Goal: Transaction & Acquisition: Download file/media

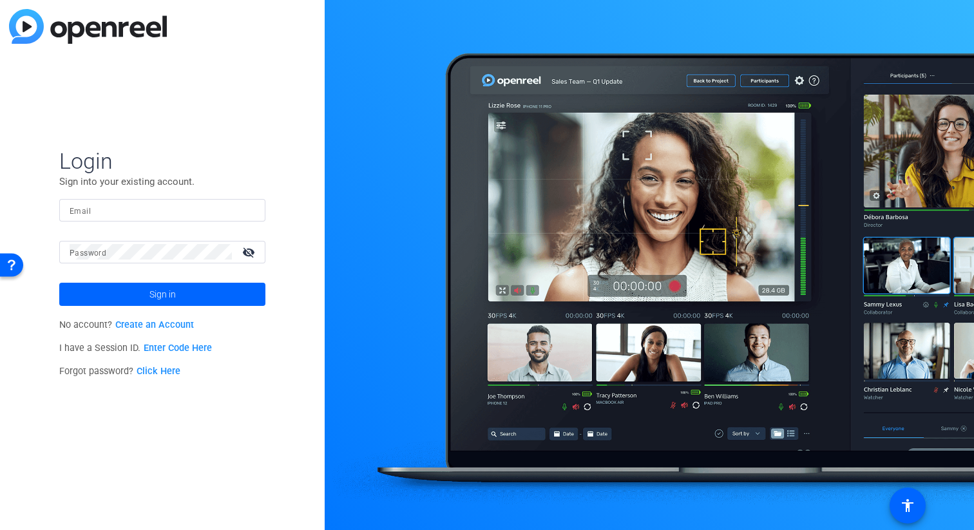
click at [121, 218] on div at bounding box center [163, 210] width 186 height 23
click at [117, 208] on input "Email" at bounding box center [163, 209] width 186 height 15
type input "[PERSON_NAME][EMAIL_ADDRESS][PERSON_NAME][DOMAIN_NAME]"
click at [59, 283] on button "Sign in" at bounding box center [162, 294] width 206 height 23
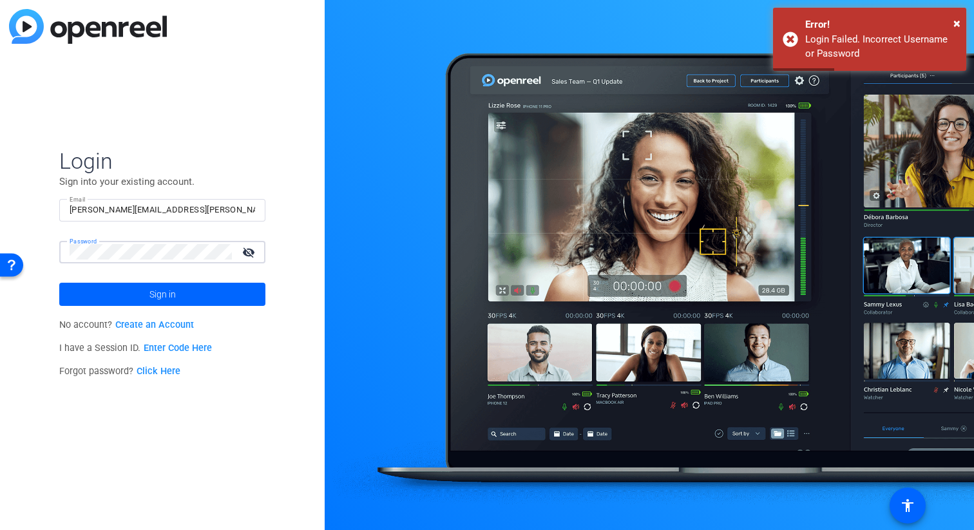
click at [59, 283] on button "Sign in" at bounding box center [162, 294] width 206 height 23
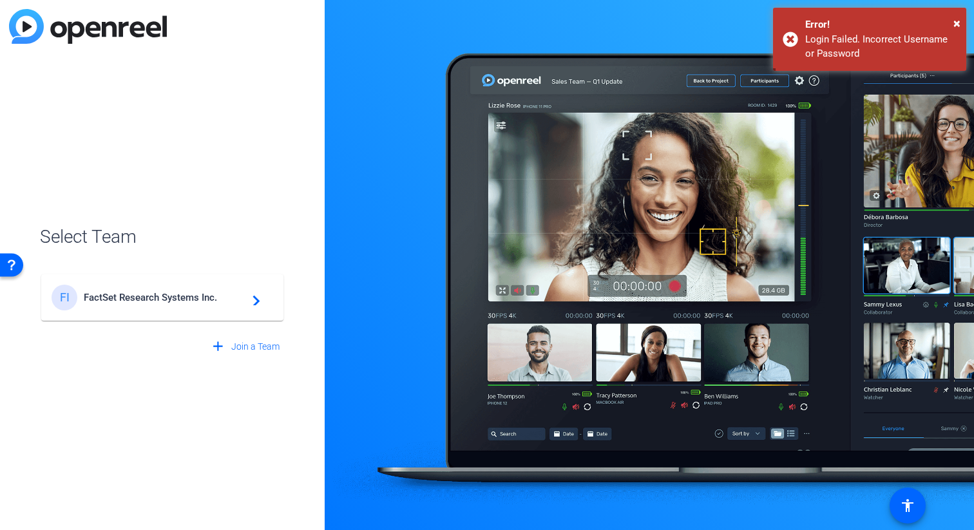
click at [95, 312] on mat-card-content "FI FactSet Research Systems Inc. navigate_next" at bounding box center [162, 298] width 242 height 46
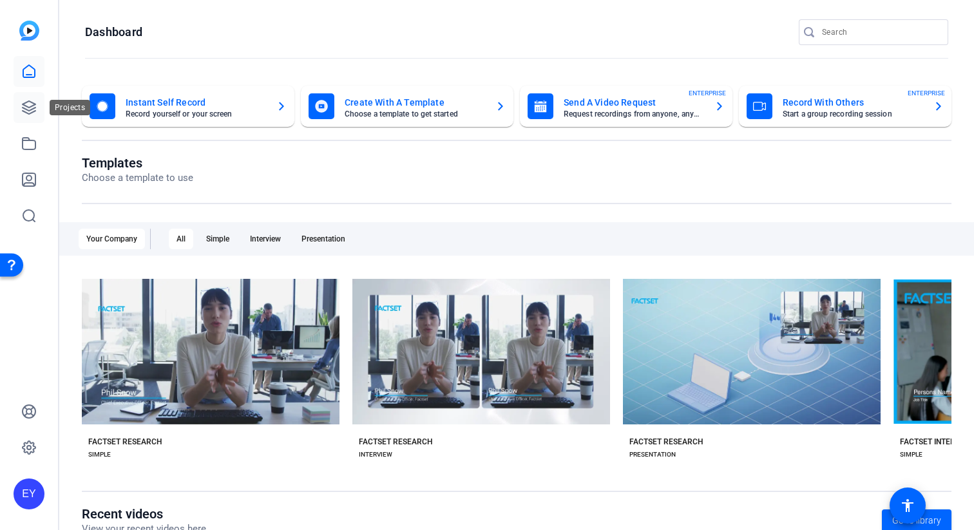
click at [31, 102] on icon at bounding box center [29, 107] width 13 height 13
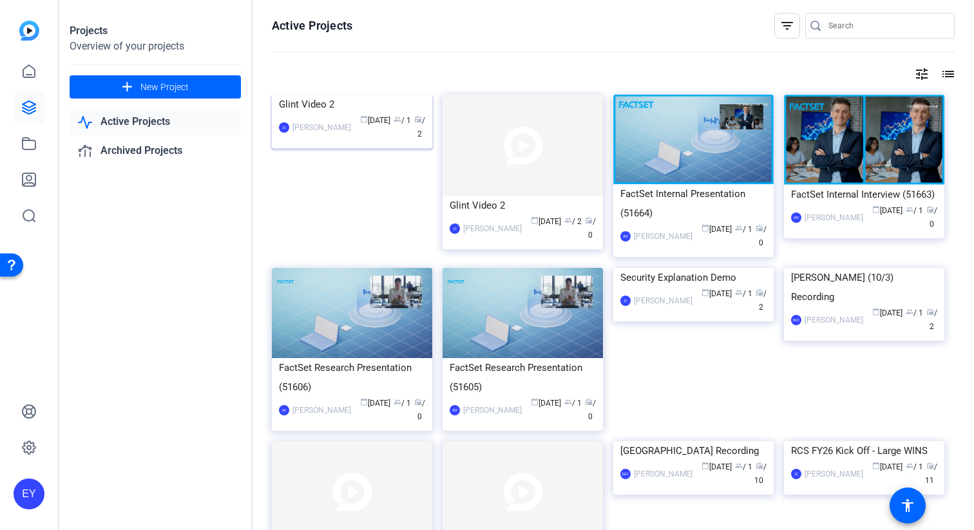
click at [364, 114] on div "Glint Video 2" at bounding box center [352, 104] width 146 height 19
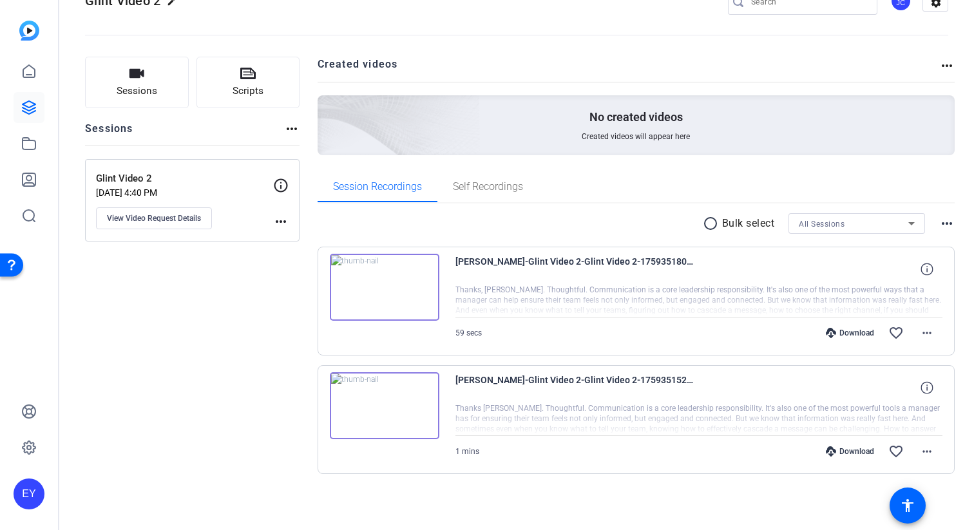
scroll to position [38, 0]
click at [920, 336] on mat-icon "more_horiz" at bounding box center [927, 331] width 15 height 15
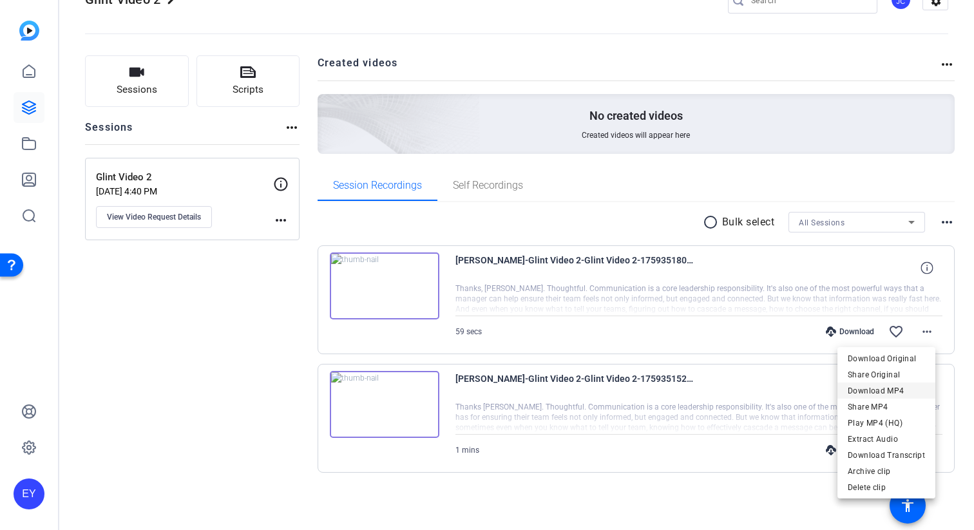
click at [901, 391] on span "Download MP4" at bounding box center [886, 390] width 77 height 15
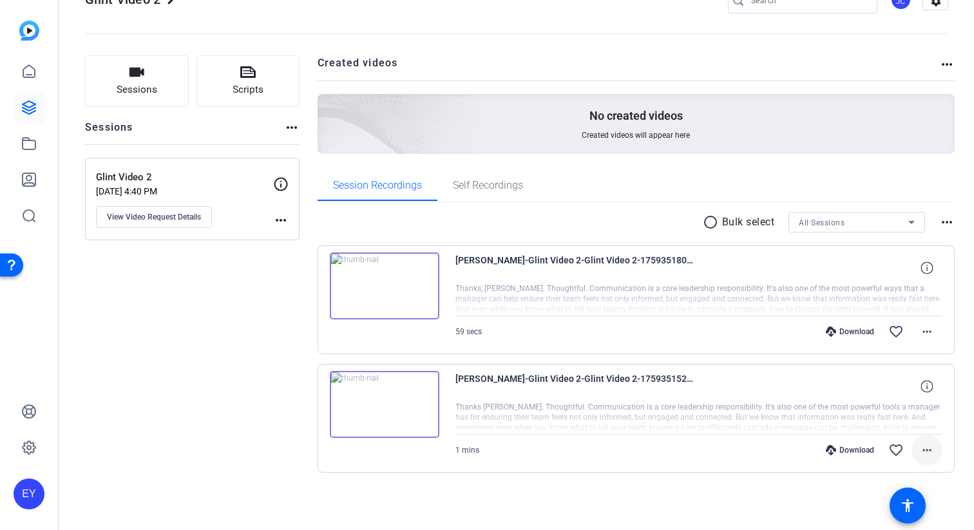
click at [923, 455] on mat-icon "more_horiz" at bounding box center [927, 450] width 15 height 15
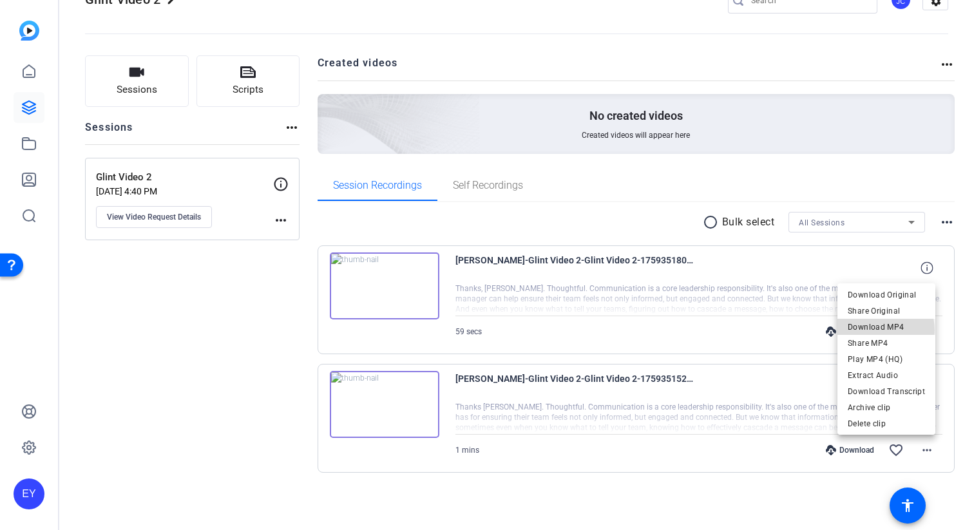
click at [878, 331] on span "Download MP4" at bounding box center [886, 327] width 77 height 15
